Goal: Task Accomplishment & Management: Complete application form

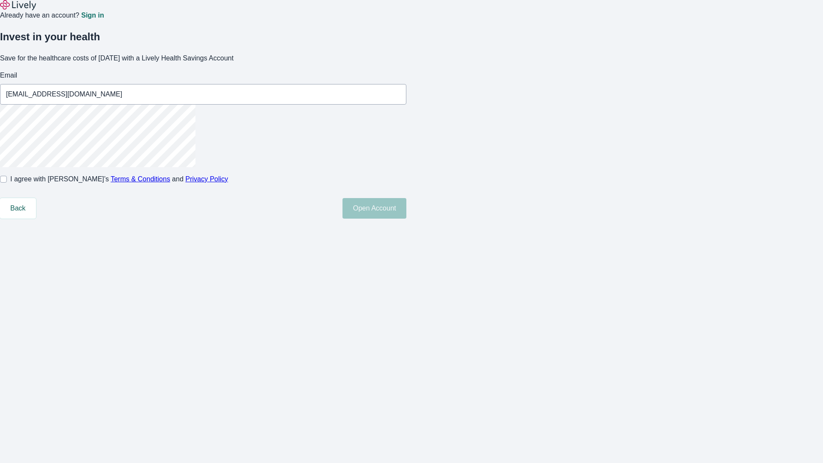
click at [7, 183] on input "I agree with Lively’s Terms & Conditions and Privacy Policy" at bounding box center [3, 179] width 7 height 7
checkbox input "true"
click at [406, 219] on button "Open Account" at bounding box center [375, 208] width 64 height 21
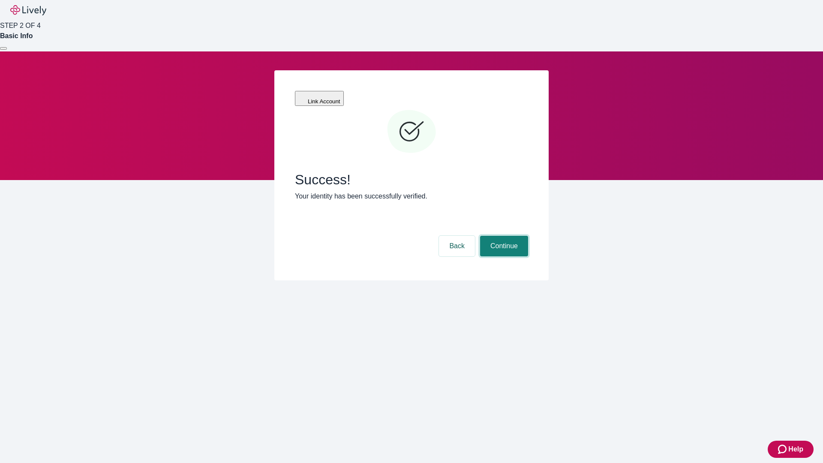
click at [503, 236] on button "Continue" at bounding box center [504, 246] width 48 height 21
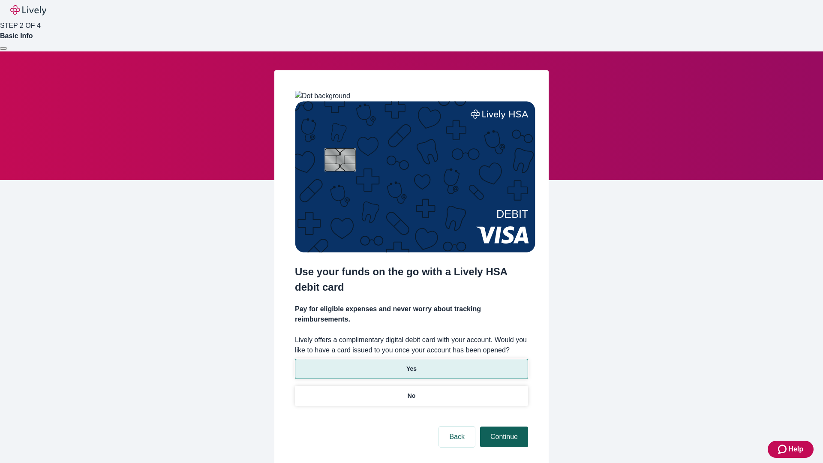
click at [411, 391] on p "No" at bounding box center [412, 395] width 8 height 9
click at [503, 427] on button "Continue" at bounding box center [504, 437] width 48 height 21
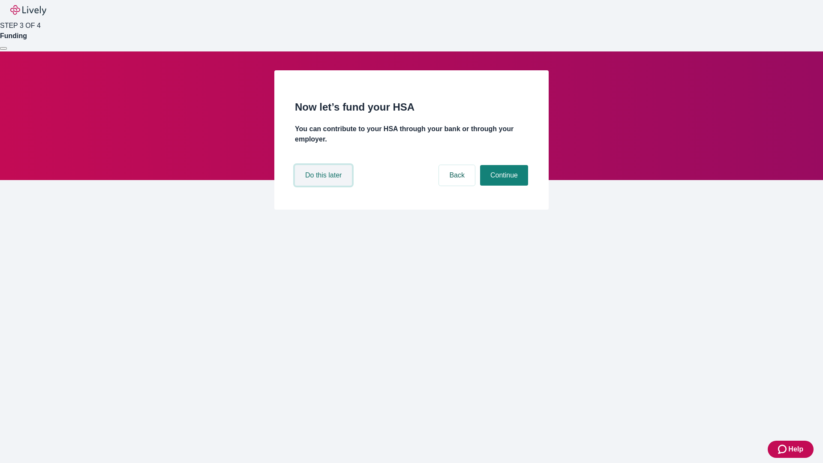
click at [325, 186] on button "Do this later" at bounding box center [323, 175] width 57 height 21
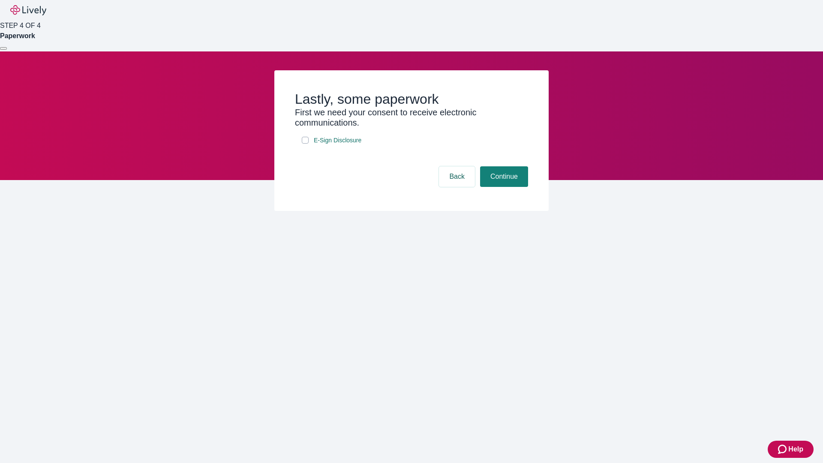
click at [305, 144] on input "E-Sign Disclosure" at bounding box center [305, 140] width 7 height 7
checkbox input "true"
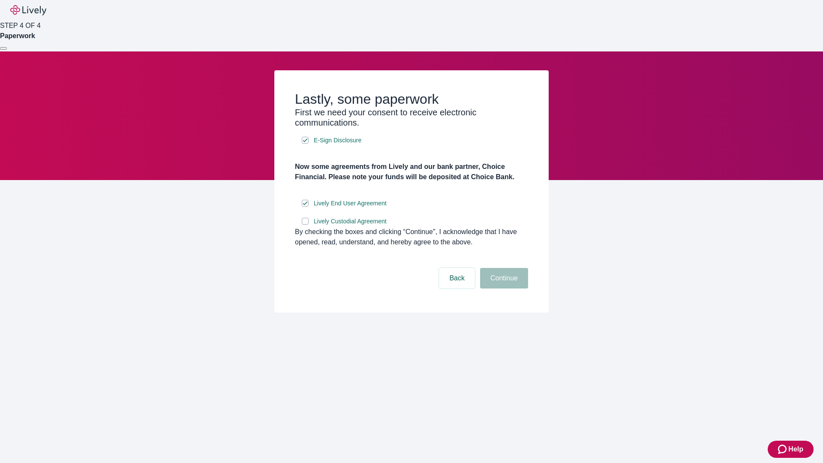
click at [305, 225] on input "Lively Custodial Agreement" at bounding box center [305, 221] width 7 height 7
checkbox input "true"
click at [503, 289] on button "Continue" at bounding box center [504, 278] width 48 height 21
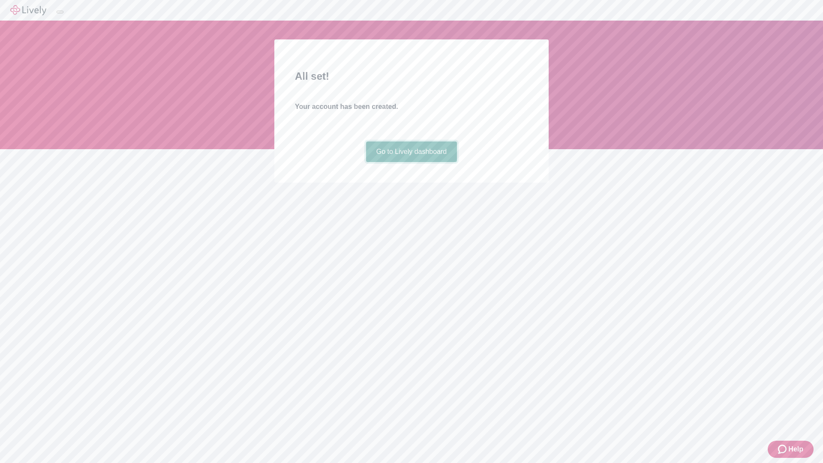
click at [411, 162] on link "Go to Lively dashboard" at bounding box center [411, 151] width 91 height 21
